Goal: Information Seeking & Learning: Learn about a topic

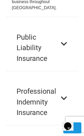
scroll to position [799, 0]
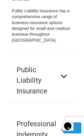
click at [62, 62] on button "Public Liability Insurance" at bounding box center [42, 76] width 72 height 54
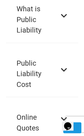
scroll to position [951, 0]
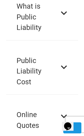
click at [67, 61] on button "Public Liability Cost" at bounding box center [42, 67] width 72 height 54
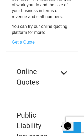
scroll to position [1057, 0]
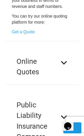
click at [57, 48] on button "Online Quotes" at bounding box center [42, 62] width 72 height 43
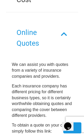
scroll to position [979, 0]
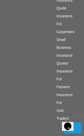
scroll to position [1357, 0]
click at [60, 95] on link "Insurance For Sole Traders" at bounding box center [64, 106] width 16 height 28
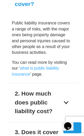
scroll to position [1022, 0]
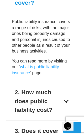
click at [65, 82] on button "2. How much does public liability cost?" at bounding box center [42, 101] width 72 height 38
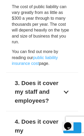
scroll to position [1076, 0]
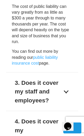
click at [68, 76] on button "3. Does it cover my staff and employees?" at bounding box center [42, 91] width 72 height 38
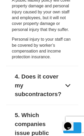
scroll to position [1121, 0]
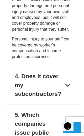
click at [68, 66] on button "4. Does it cover my subcontractors?" at bounding box center [42, 85] width 72 height 38
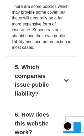
scroll to position [1193, 0]
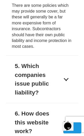
click at [67, 61] on button "5. Which companies issue public liability?" at bounding box center [42, 79] width 72 height 47
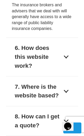
scroll to position [1262, 0]
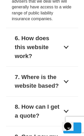
click at [65, 96] on button "8. How can I get a quote?" at bounding box center [42, 111] width 72 height 30
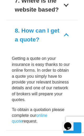
scroll to position [1247, 0]
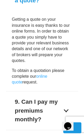
click at [59, 97] on div "9. Can I pay my premiums monthly?" at bounding box center [37, 110] width 45 height 26
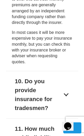
scroll to position [1365, 0]
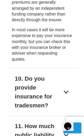
click at [68, 75] on button "10. Do you provide insurance for tradesmen?" at bounding box center [42, 91] width 72 height 47
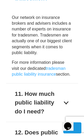
click at [62, 83] on button "11. How much public liability do I need?" at bounding box center [42, 102] width 72 height 38
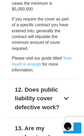
click at [70, 79] on button "12. Does public liability cover defective work?" at bounding box center [42, 98] width 72 height 38
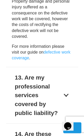
scroll to position [1497, 0]
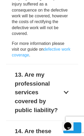
click at [68, 75] on button "13. Are my professional services covered by public liability?" at bounding box center [42, 92] width 72 height 56
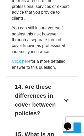
scroll to position [1536, 0]
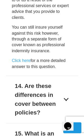
click at [68, 78] on button "14. Are these differences in cover between policies?" at bounding box center [42, 99] width 72 height 47
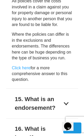
scroll to position [1605, 0]
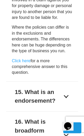
click at [69, 81] on button "15. What is an endorsement?" at bounding box center [42, 96] width 72 height 30
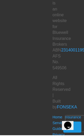
scroll to position [2153, 0]
